Goal: Task Accomplishment & Management: Use online tool/utility

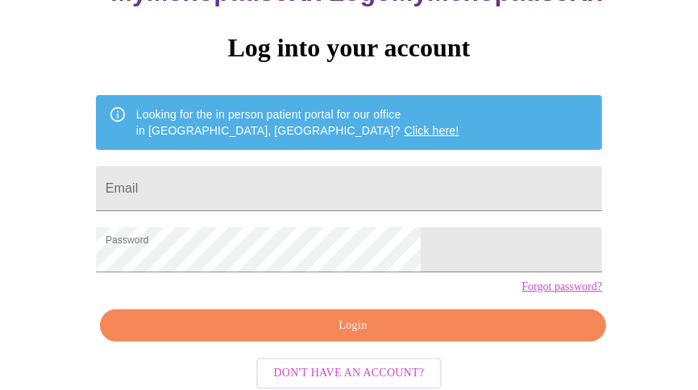
scroll to position [164, 0]
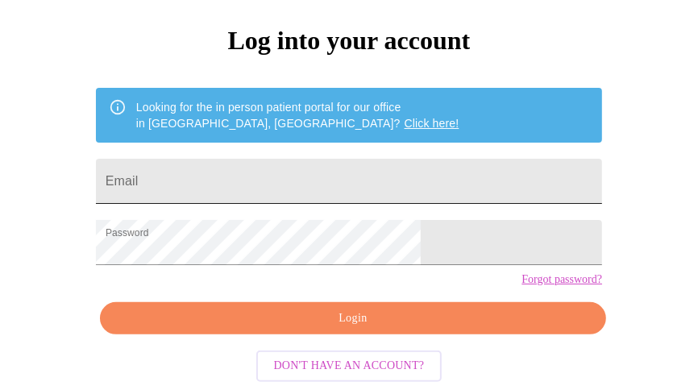
click at [424, 160] on input "Email" at bounding box center [349, 181] width 506 height 45
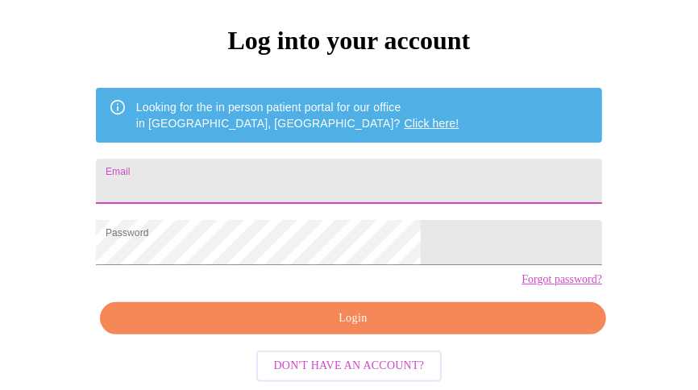
type input "[EMAIL_ADDRESS][DOMAIN_NAME]"
click at [395, 324] on span "Login" at bounding box center [352, 318] width 469 height 20
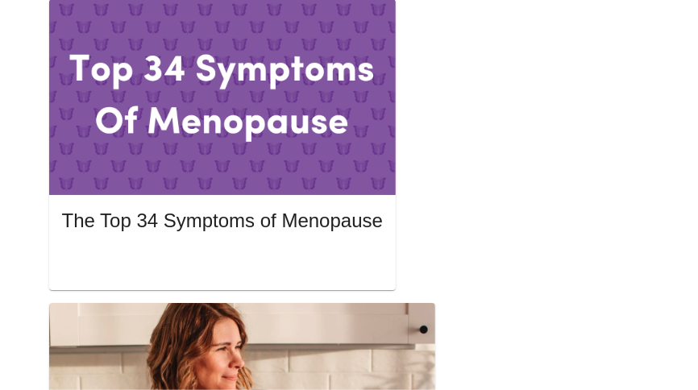
scroll to position [892, 0]
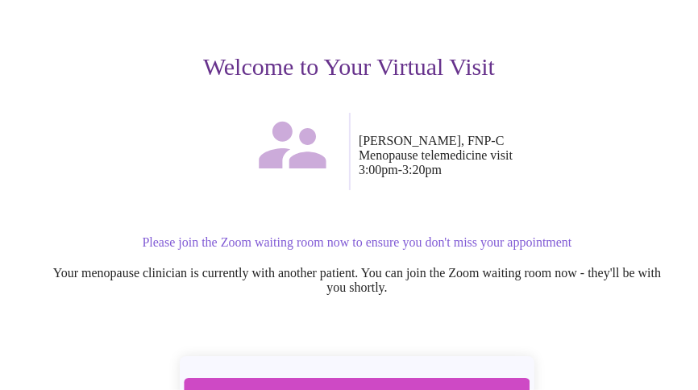
scroll to position [200, 0]
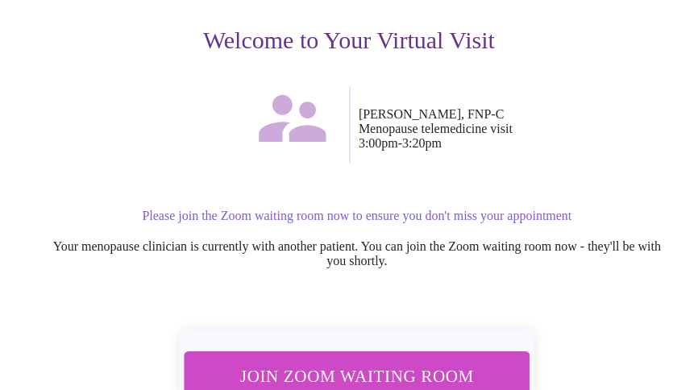
click at [466, 362] on span "Join Zoom Waiting Room" at bounding box center [356, 377] width 317 height 31
